Goal: Task Accomplishment & Management: Manage account settings

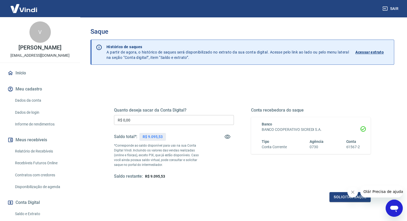
click at [154, 123] on input "R$ 0,00" at bounding box center [174, 120] width 120 height 10
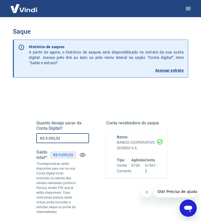
type input "R$ 9.095,53"
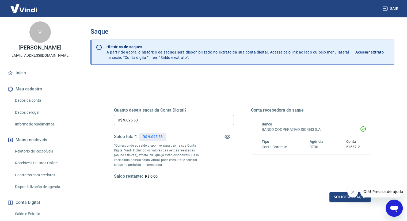
click at [353, 192] on icon "Fechar mensagem da empresa" at bounding box center [353, 192] width 3 height 3
click at [349, 199] on button "Solicitar saque" at bounding box center [350, 197] width 41 height 10
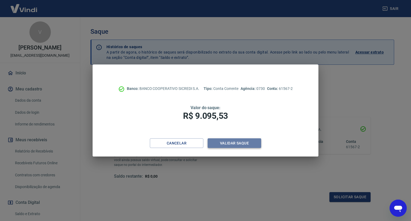
click at [232, 145] on button "Validar saque" at bounding box center [235, 143] width 54 height 10
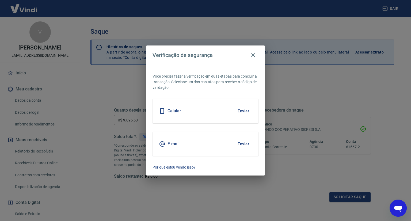
click at [239, 113] on button "Enviar" at bounding box center [243, 110] width 17 height 11
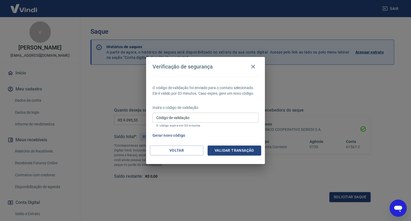
drag, startPoint x: 239, startPoint y: 116, endPoint x: 235, endPoint y: 121, distance: 6.1
click at [236, 120] on input "Código de validação" at bounding box center [206, 118] width 106 height 10
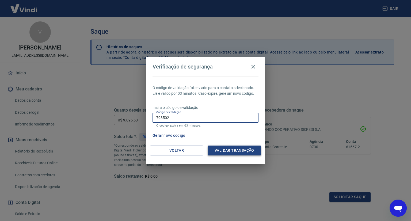
type input "793502"
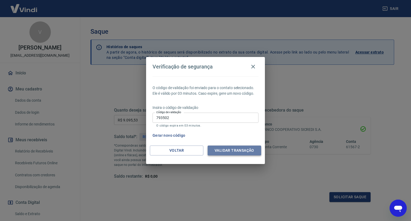
click at [244, 148] on button "Validar transação" at bounding box center [235, 151] width 54 height 10
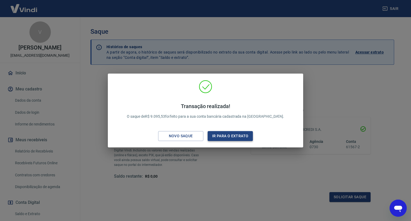
click at [236, 137] on button "Ir para o extrato" at bounding box center [230, 136] width 45 height 10
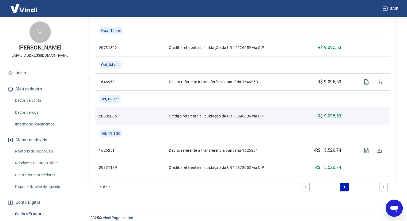
scroll to position [151, 0]
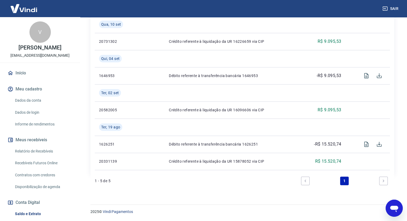
click at [384, 182] on icon "Next page" at bounding box center [384, 181] width 4 height 4
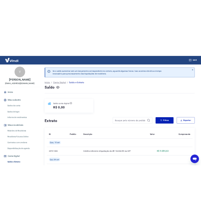
scroll to position [0, 0]
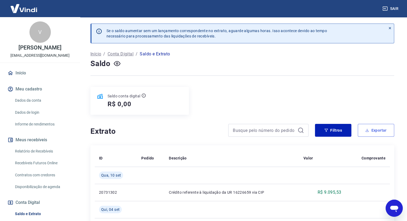
click at [372, 135] on button "Exportar" at bounding box center [376, 130] width 36 height 13
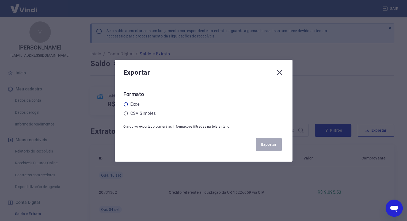
click at [127, 104] on icon at bounding box center [125, 104] width 5 height 5
click at [0, 0] on input "radio" at bounding box center [0, 0] width 0 height 0
click at [277, 147] on button "Exportar" at bounding box center [269, 144] width 26 height 13
